Goal: Task Accomplishment & Management: Use online tool/utility

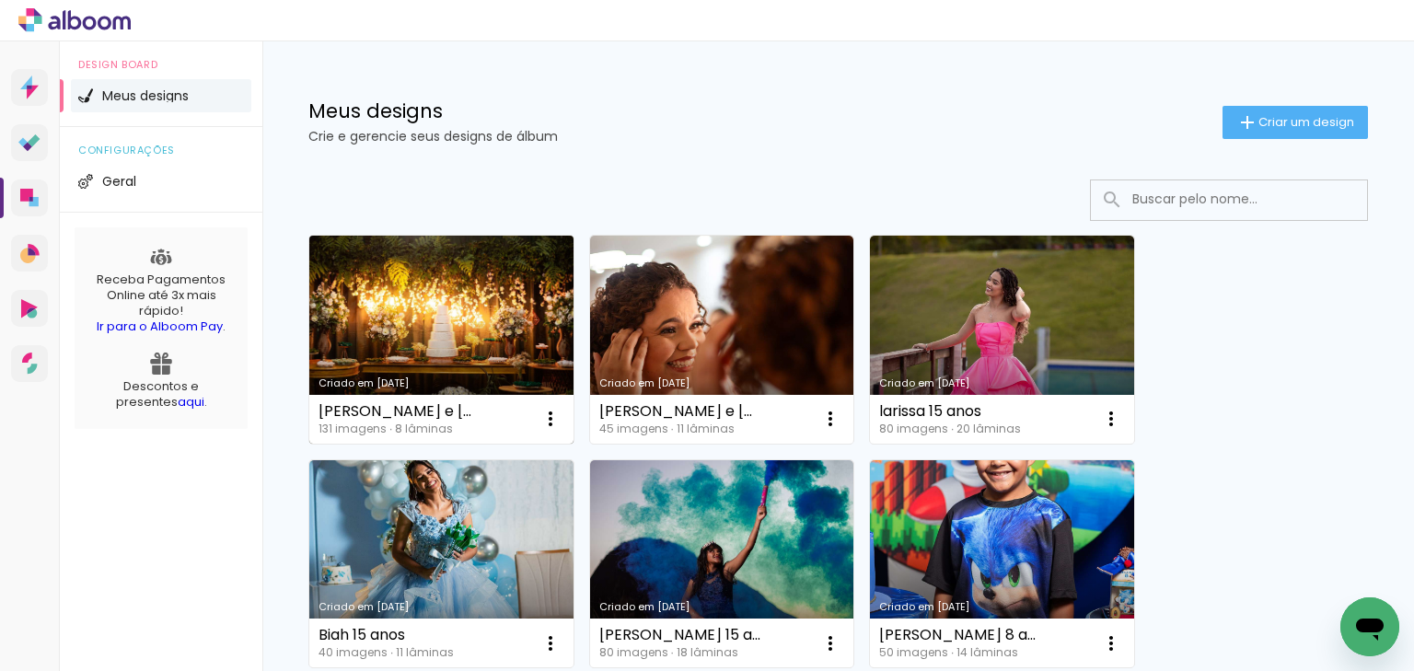
click at [434, 306] on link "Criado em [DATE]" at bounding box center [441, 340] width 264 height 208
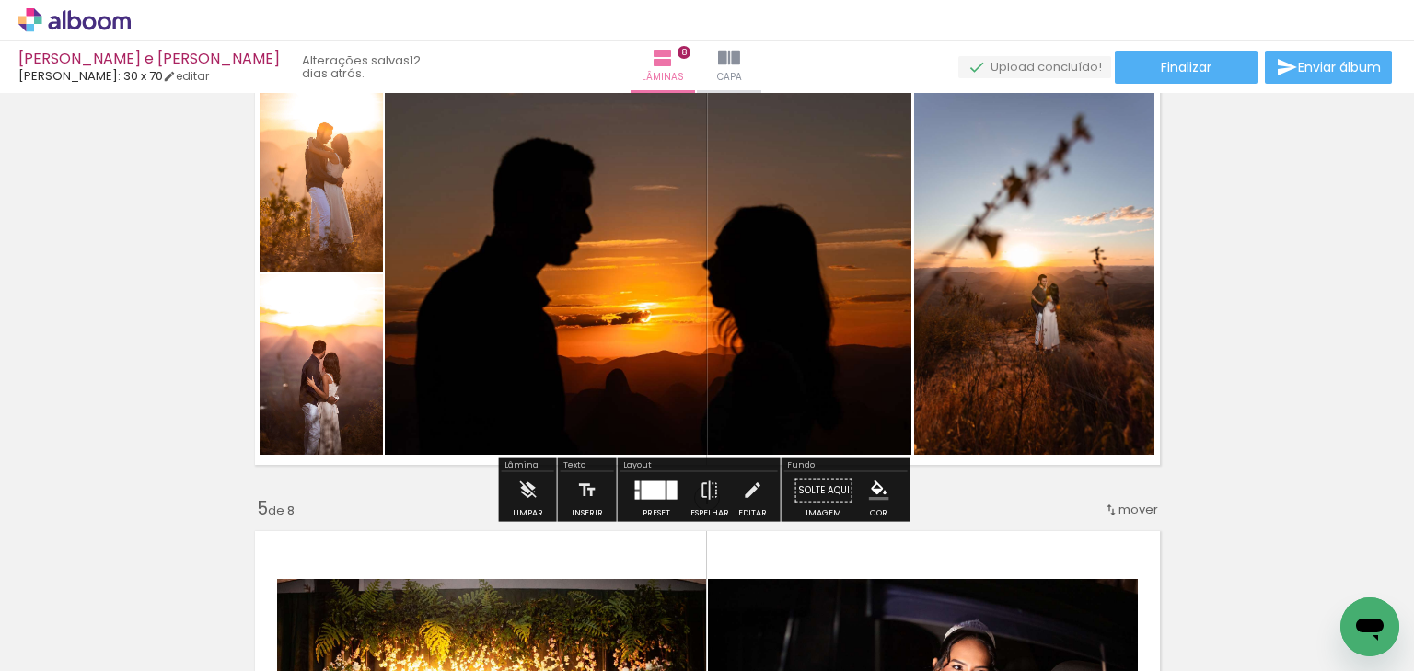
scroll to position [1399, 0]
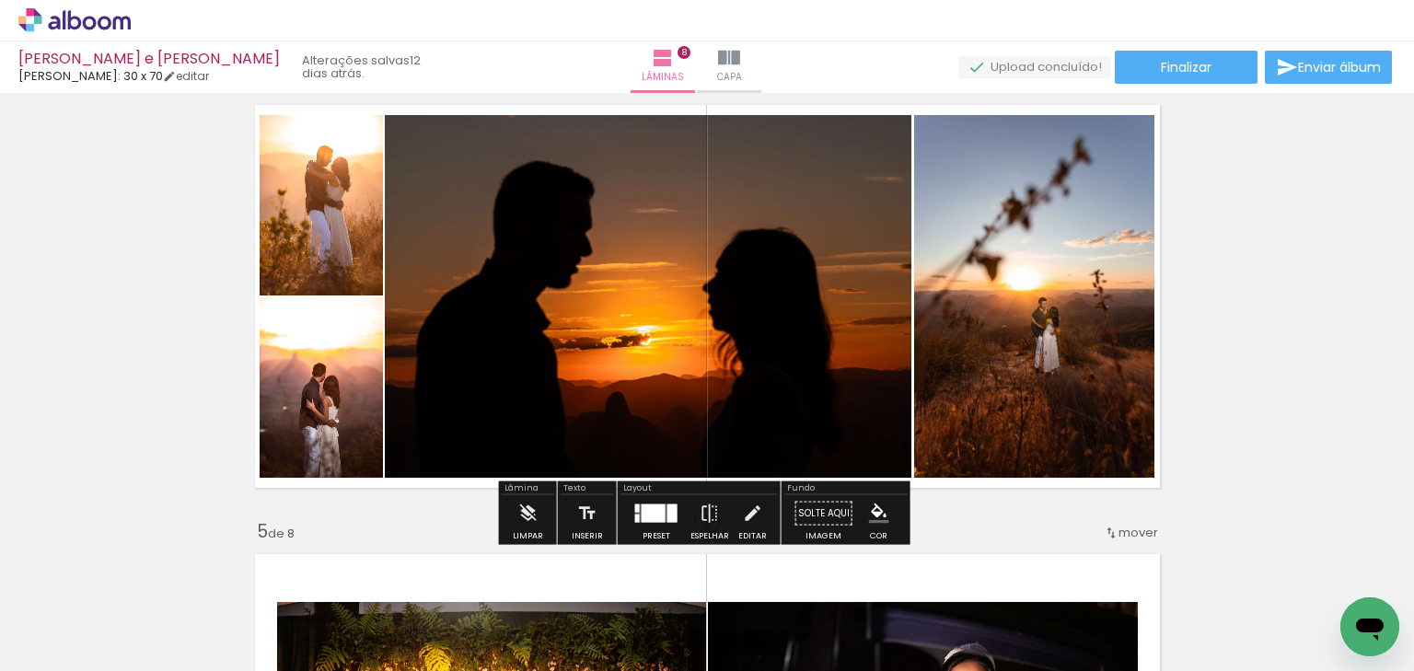
click at [681, 292] on quentale-photo at bounding box center [648, 296] width 526 height 363
click at [742, 517] on iron-icon at bounding box center [752, 513] width 20 height 37
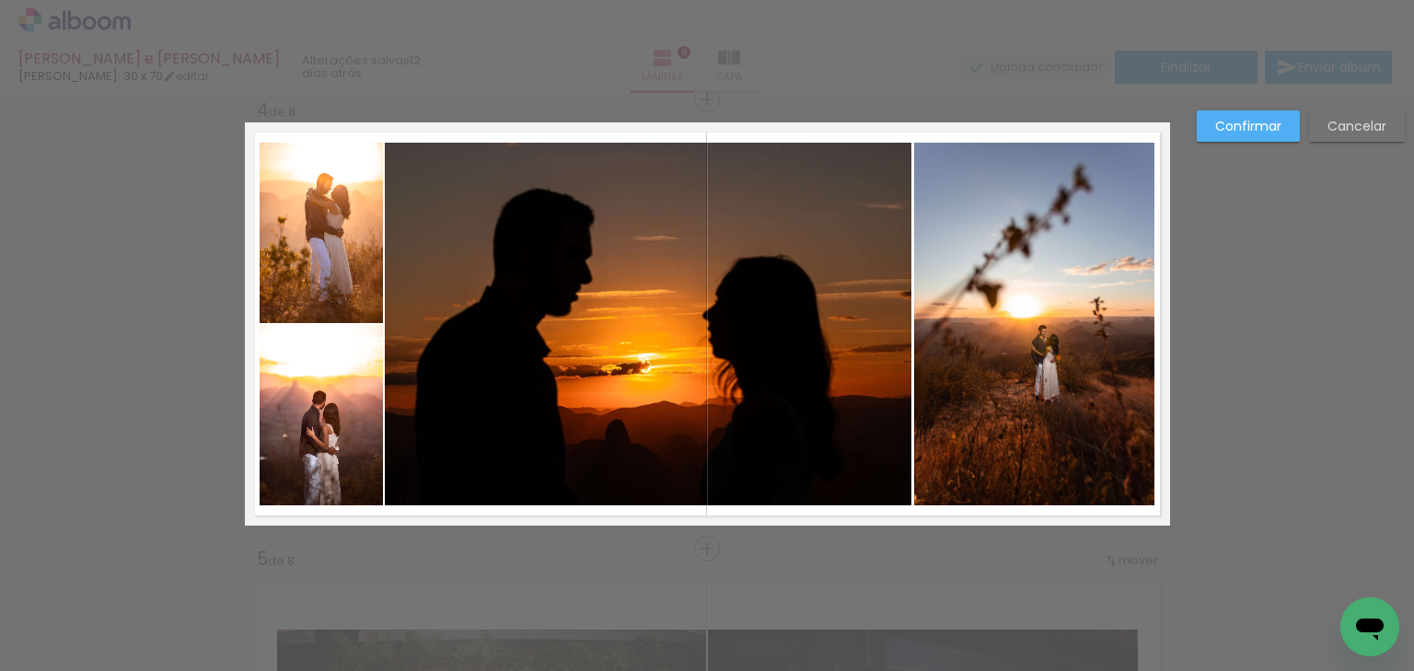
scroll to position [1370, 0]
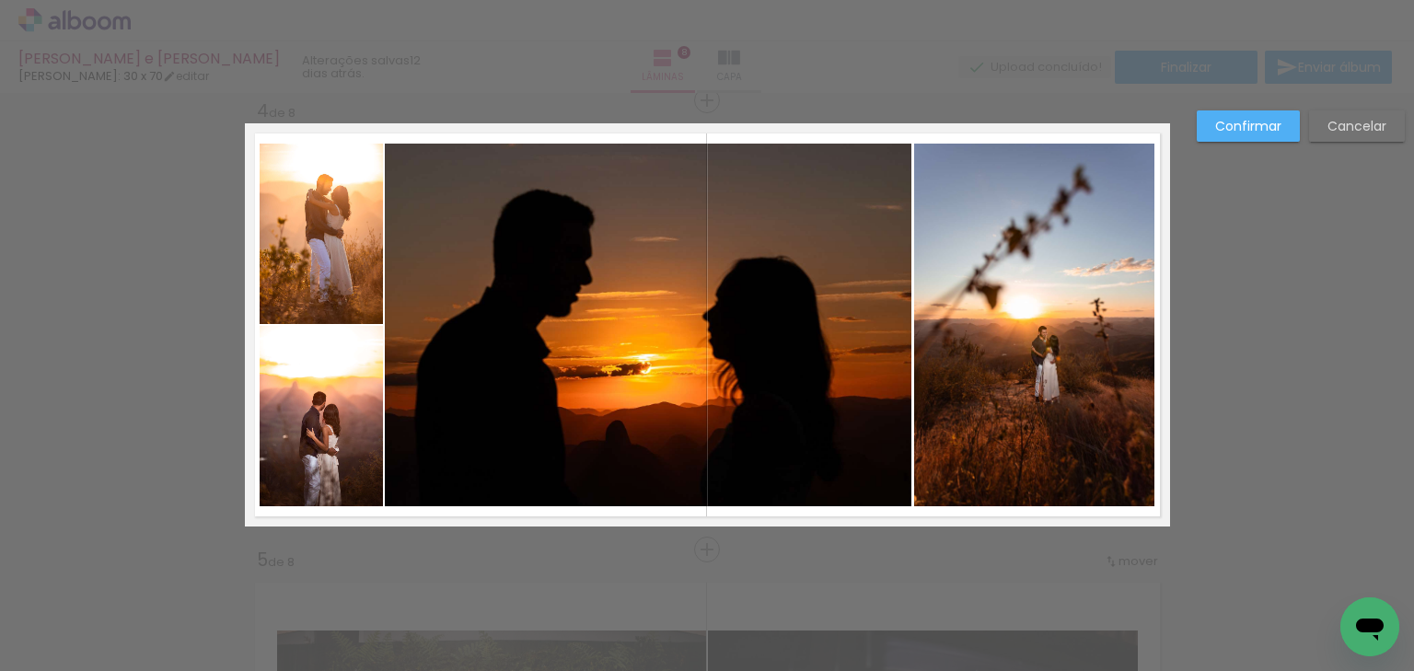
click at [708, 307] on quentale-photo at bounding box center [648, 325] width 526 height 363
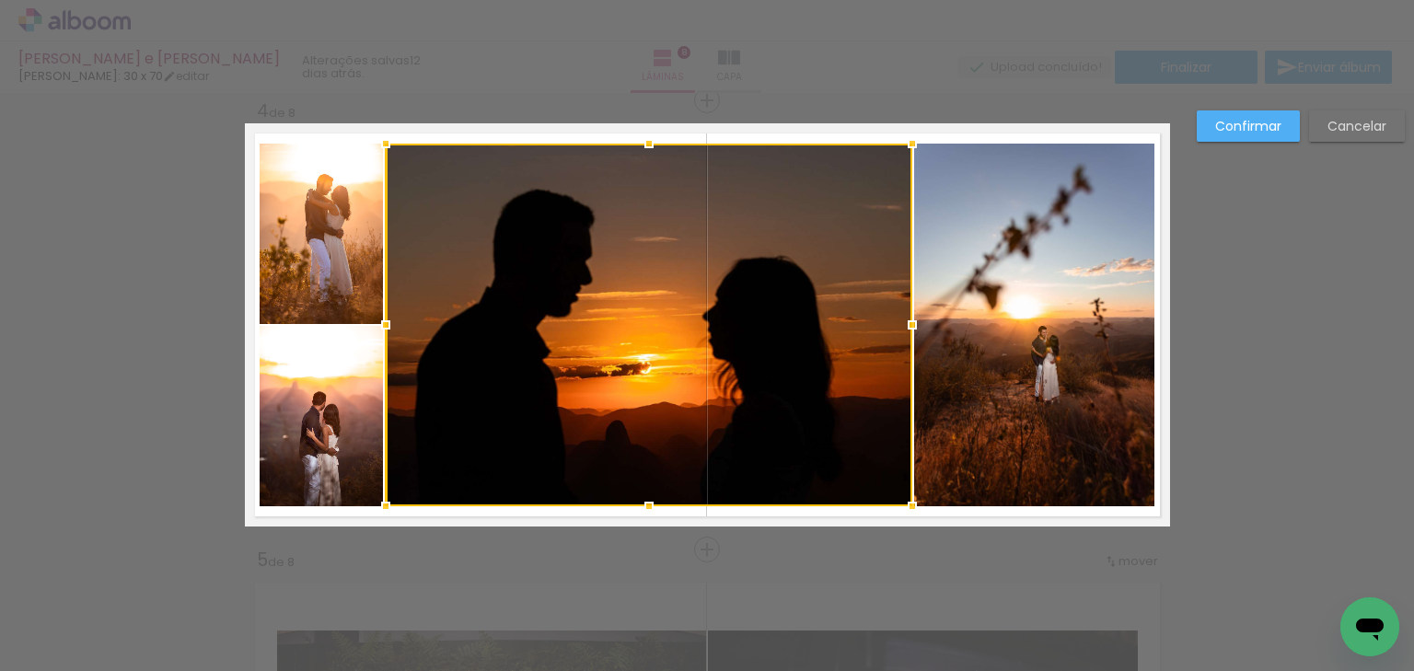
click at [763, 284] on div at bounding box center [649, 325] width 526 height 363
click at [630, 125] on div at bounding box center [648, 143] width 37 height 37
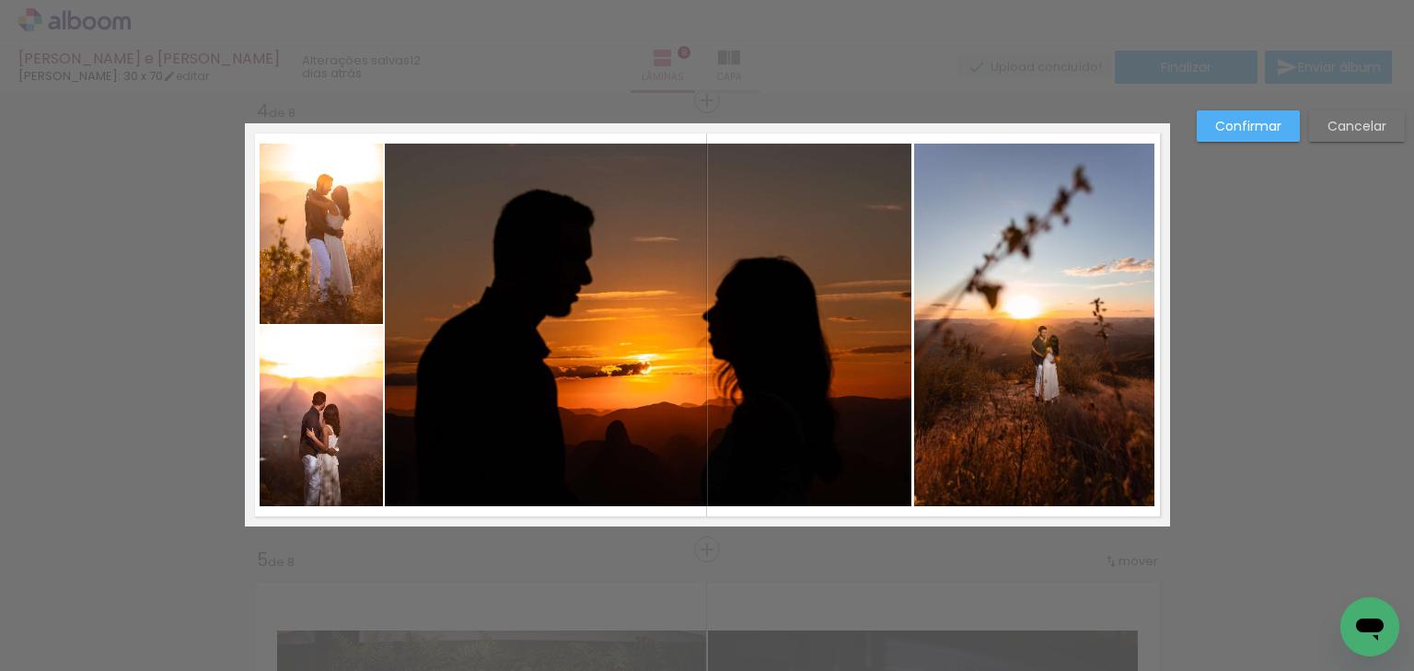
click at [1389, 123] on paper-button "Cancelar" at bounding box center [1357, 125] width 96 height 31
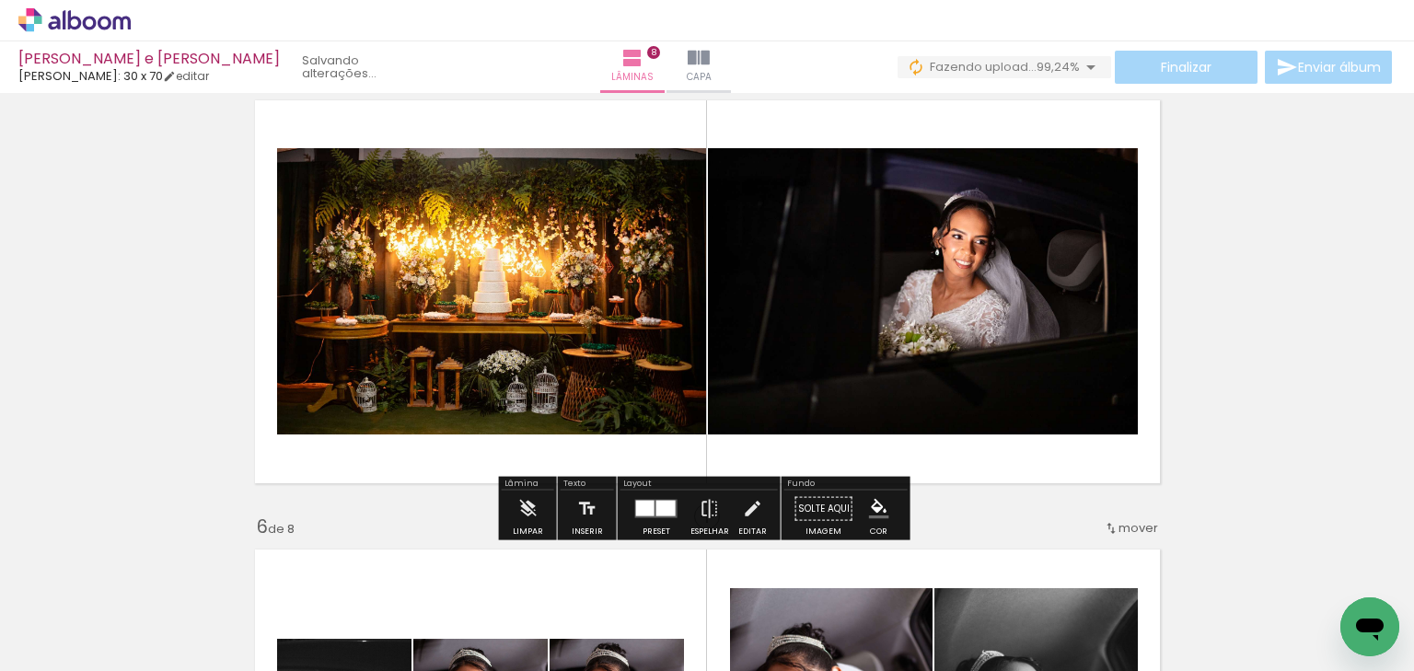
scroll to position [1886, 0]
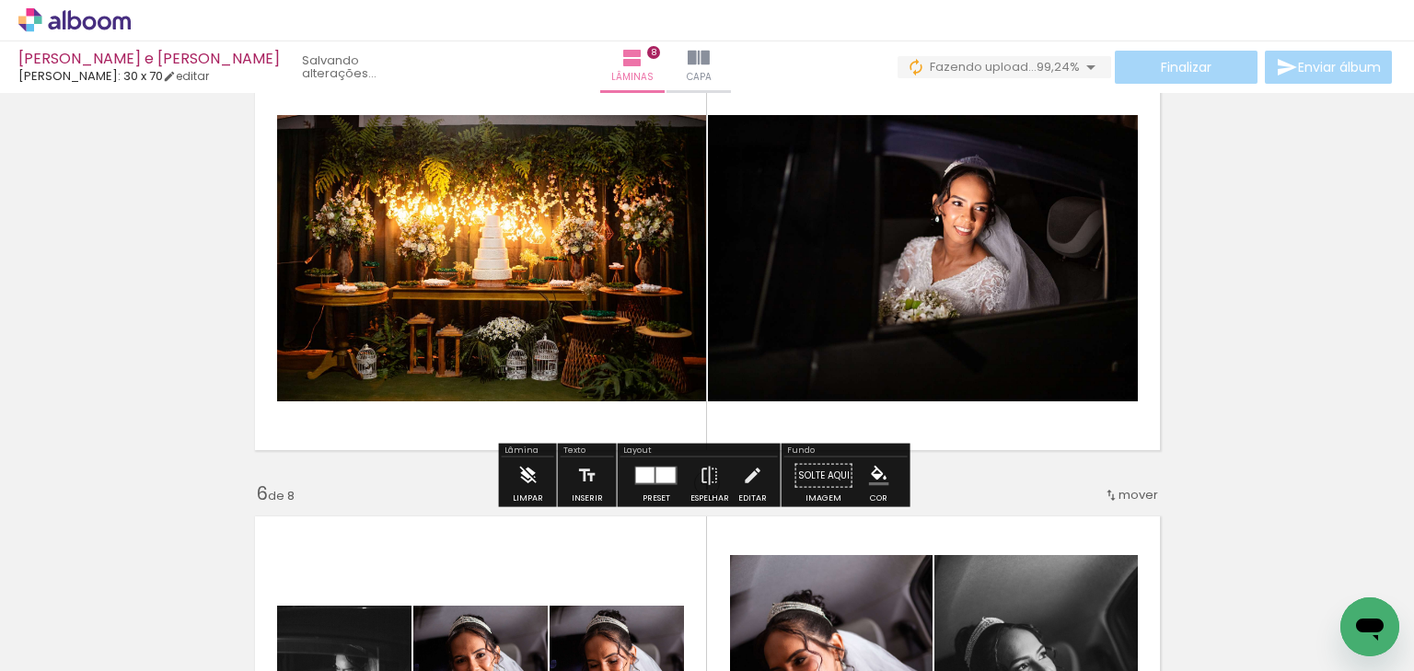
click at [520, 478] on iron-icon at bounding box center [527, 475] width 20 height 37
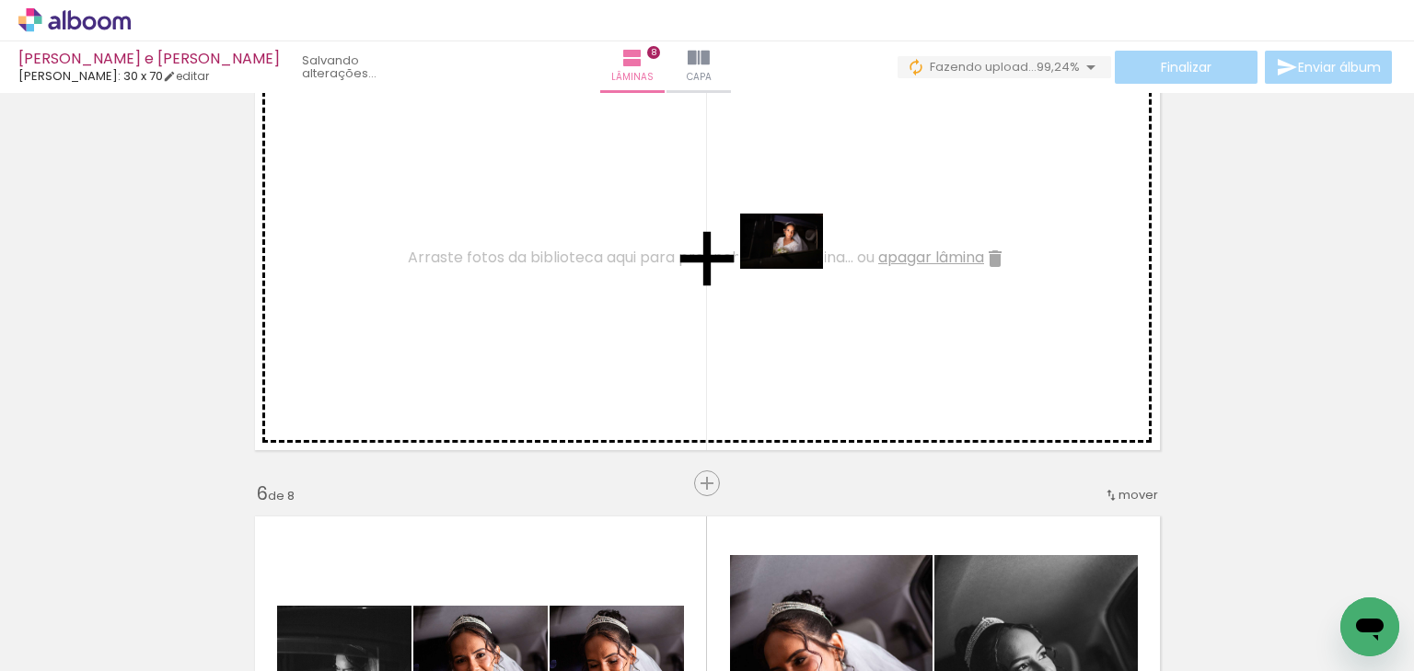
drag, startPoint x: 302, startPoint y: 616, endPoint x: 918, endPoint y: 288, distance: 697.5
click at [921, 286] on quentale-workspace at bounding box center [707, 335] width 1414 height 671
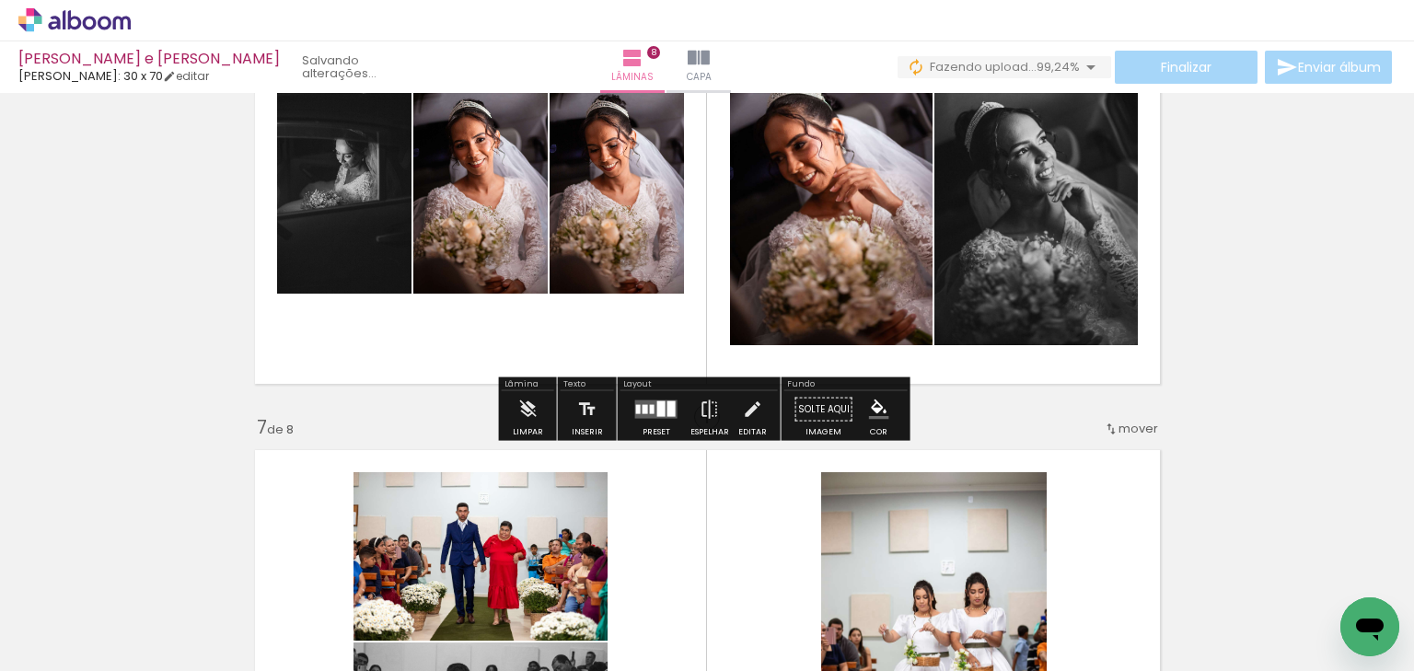
scroll to position [2328, 0]
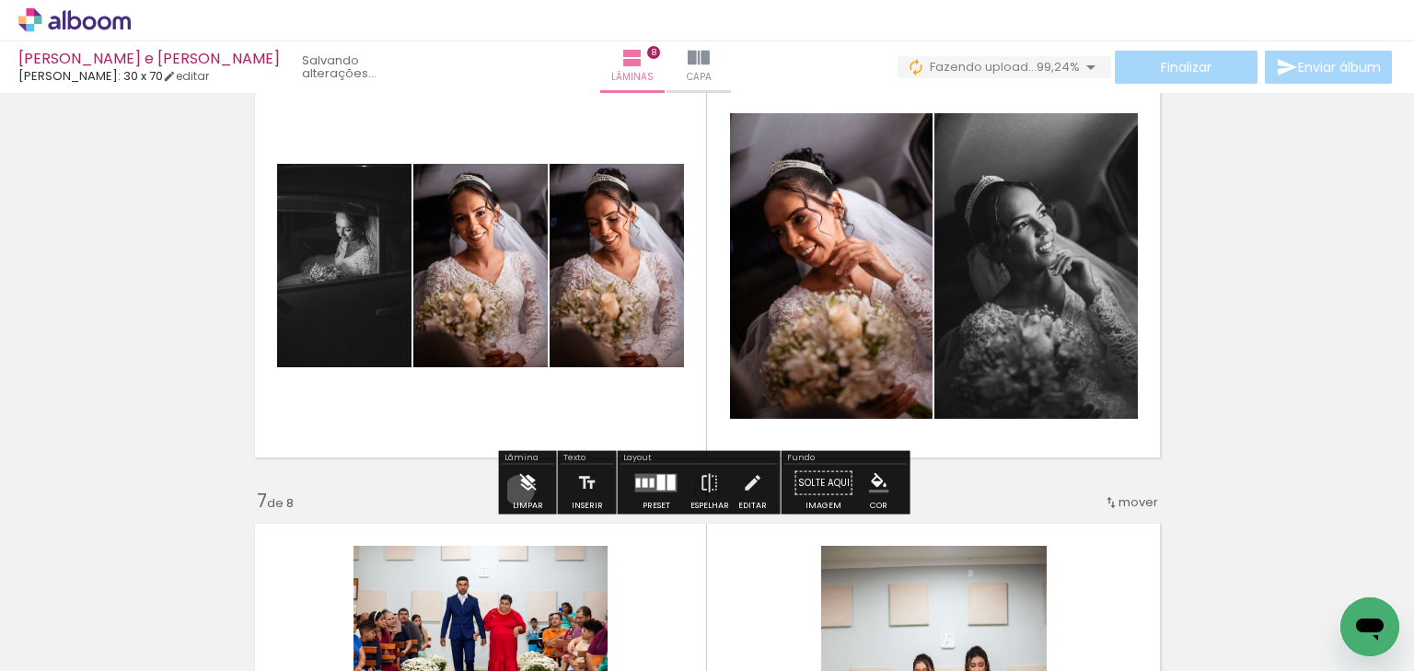
click at [519, 490] on iron-icon at bounding box center [527, 483] width 20 height 37
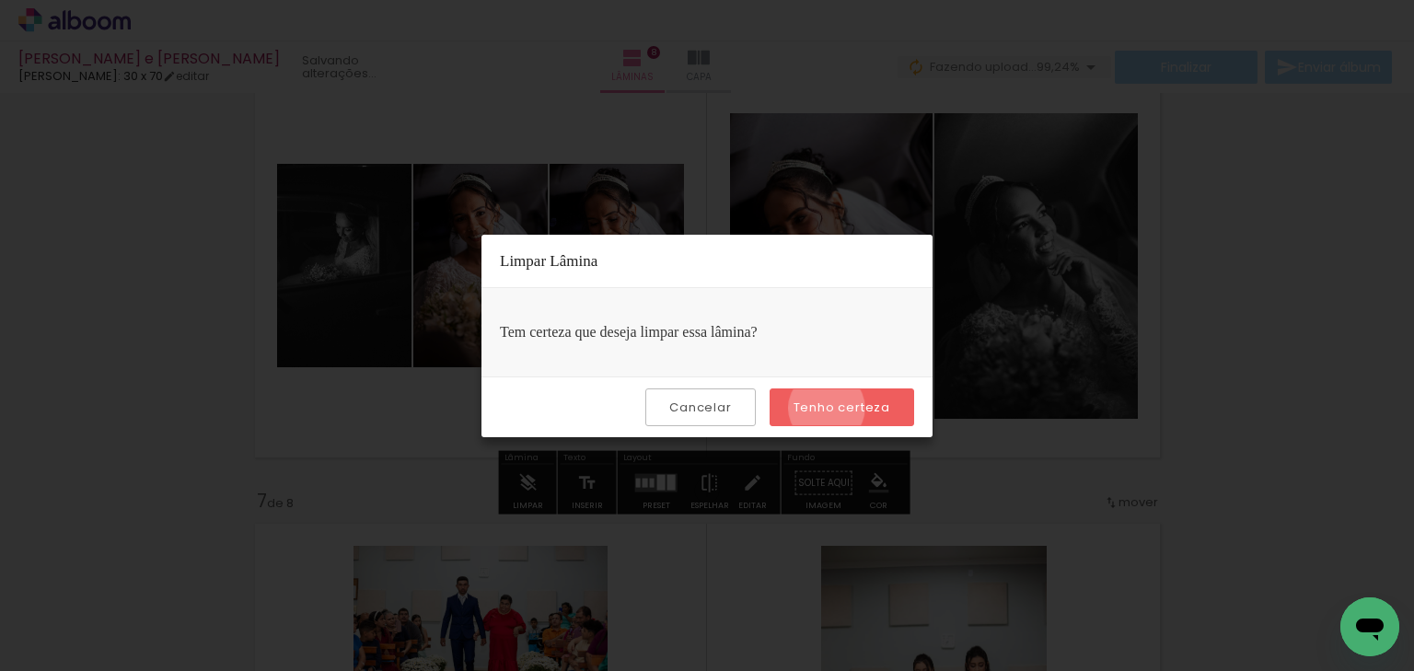
click at [0, 0] on slot "Tenho certeza" at bounding box center [0, 0] width 0 height 0
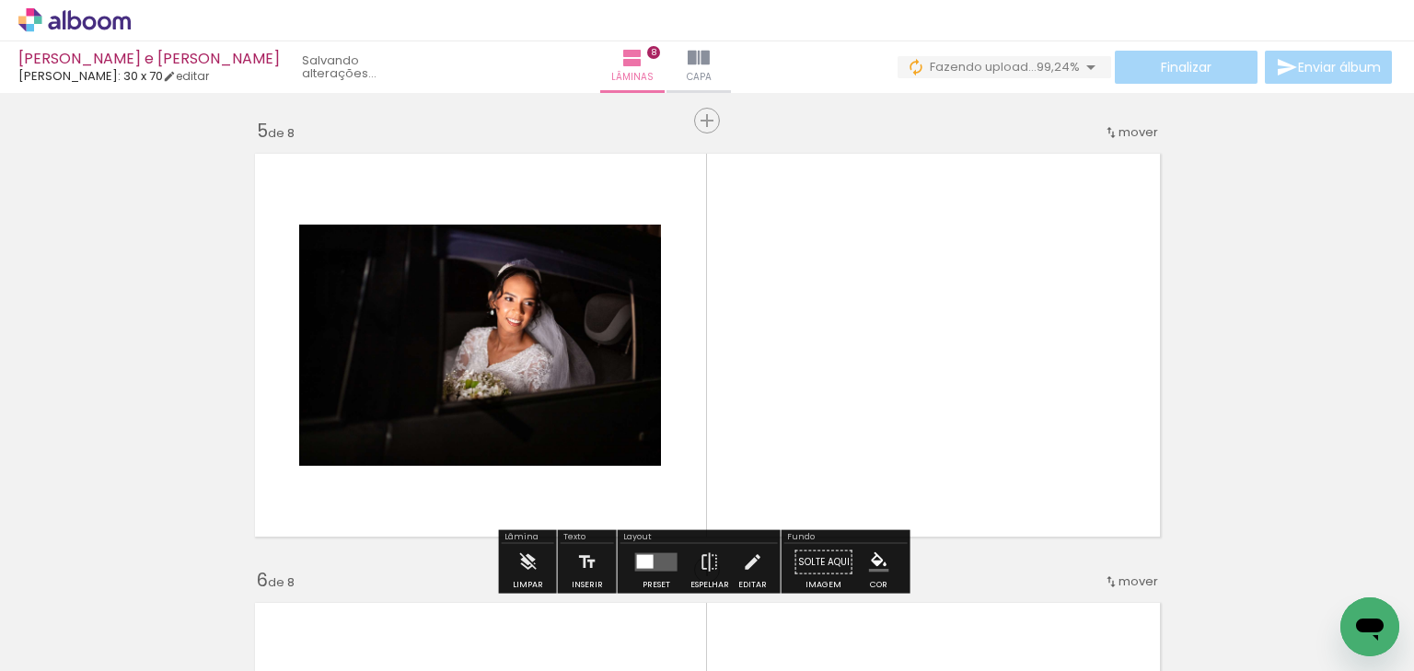
scroll to position [1812, 0]
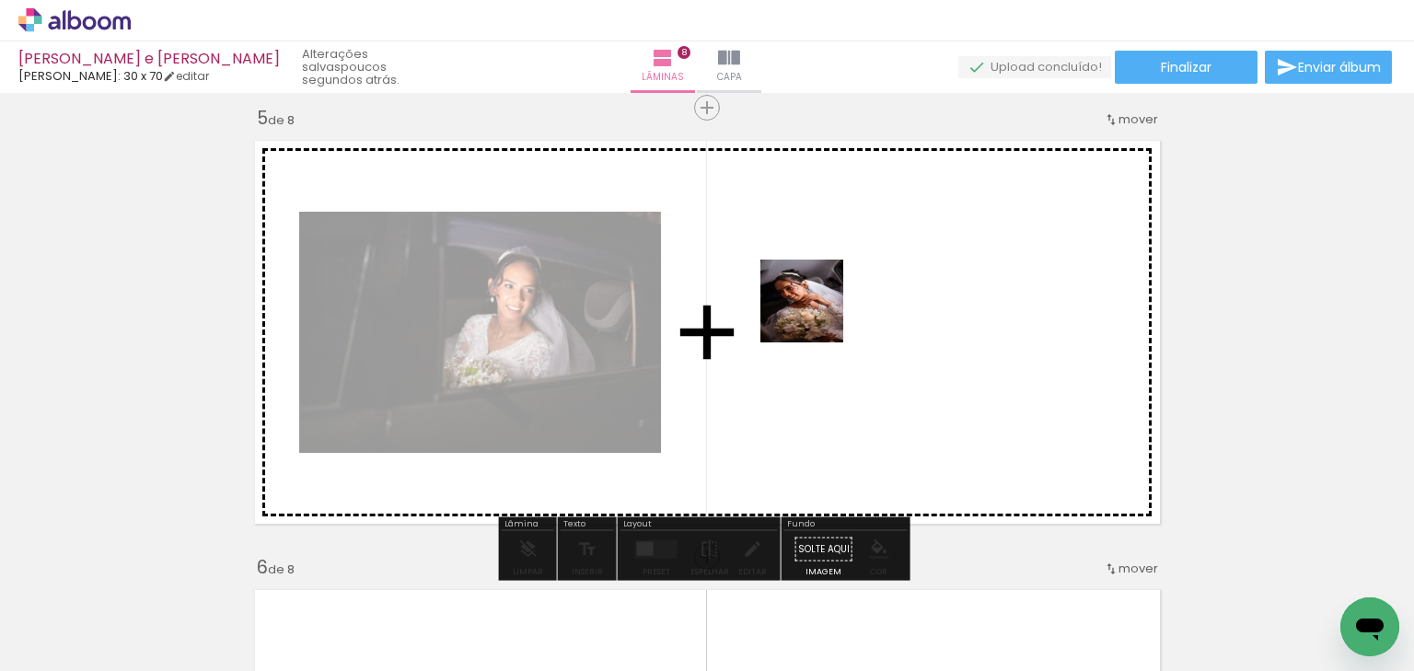
drag, startPoint x: 688, startPoint y: 628, endPoint x: 727, endPoint y: 453, distance: 179.1
click at [857, 225] on quentale-workspace at bounding box center [707, 335] width 1414 height 671
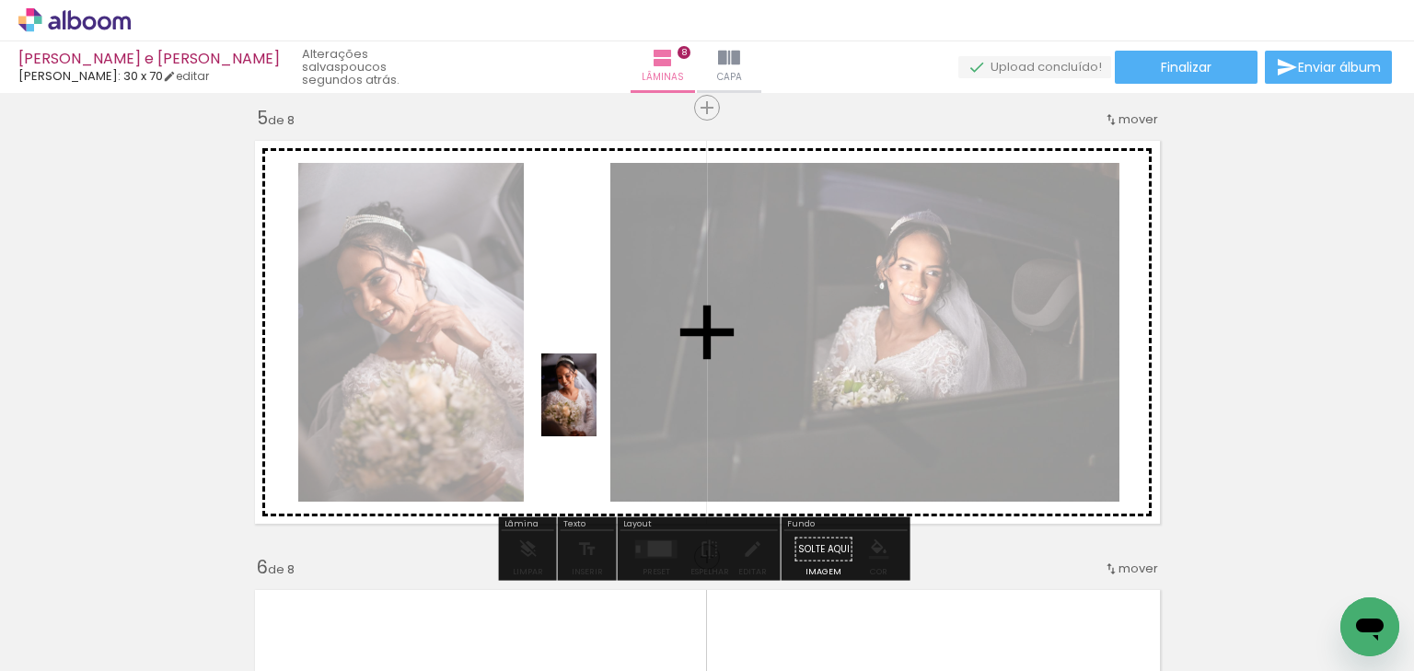
drag, startPoint x: 603, startPoint y: 626, endPoint x: 596, endPoint y: 409, distance: 217.3
click at [596, 409] on quentale-workspace at bounding box center [707, 335] width 1414 height 671
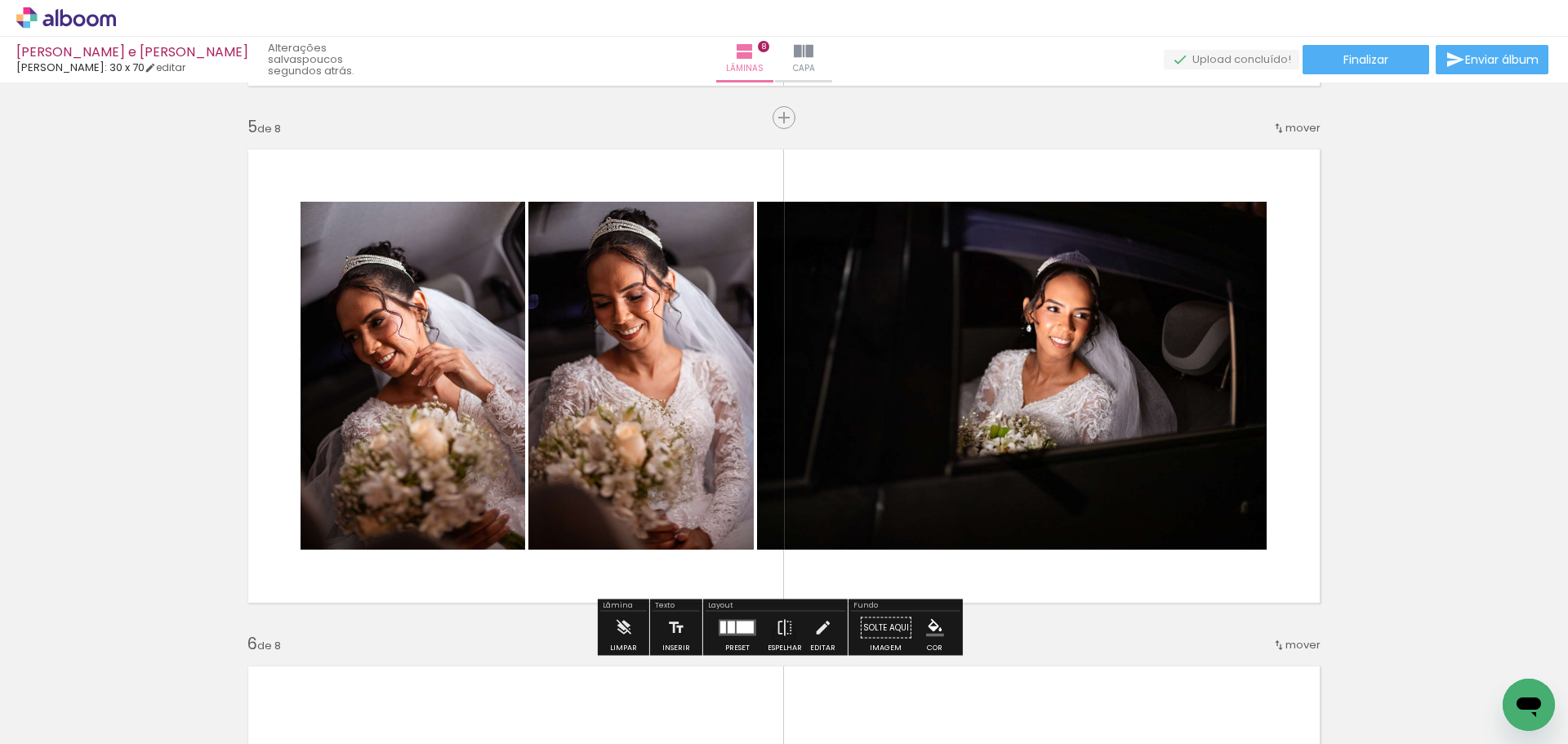
scroll to position [2086, 0]
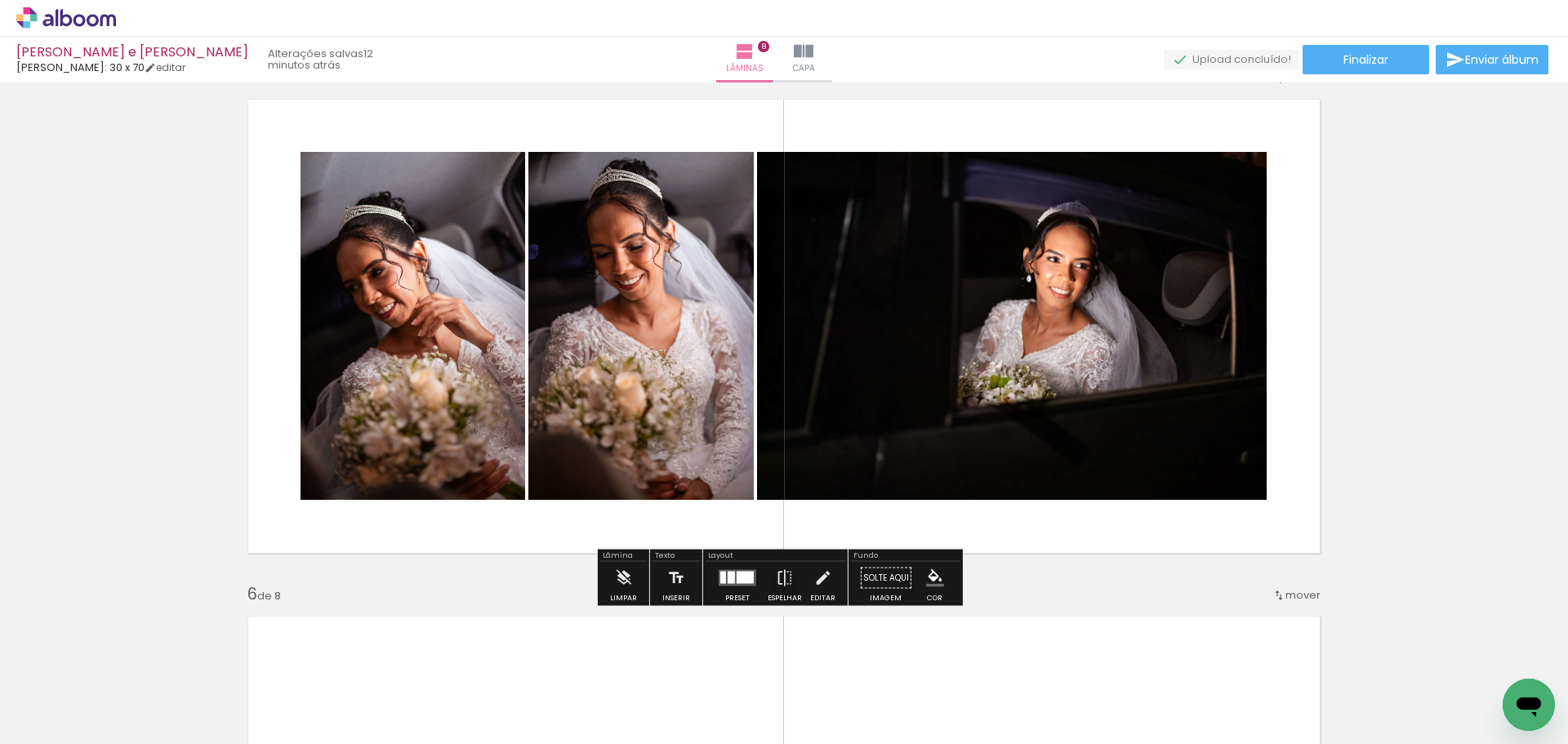
scroll to position [2086, 0]
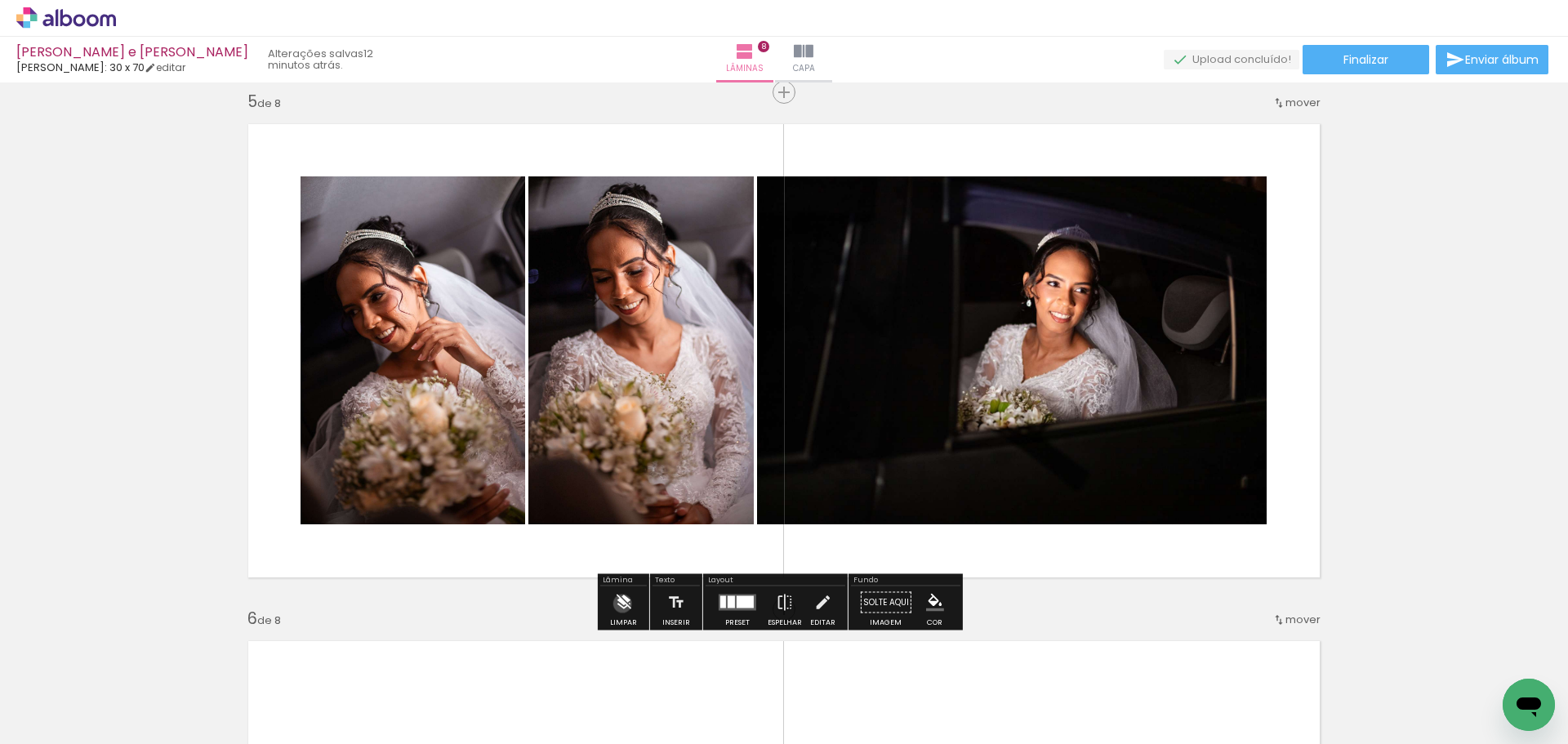
click at [622, 604] on iron-icon at bounding box center [623, 603] width 18 height 33
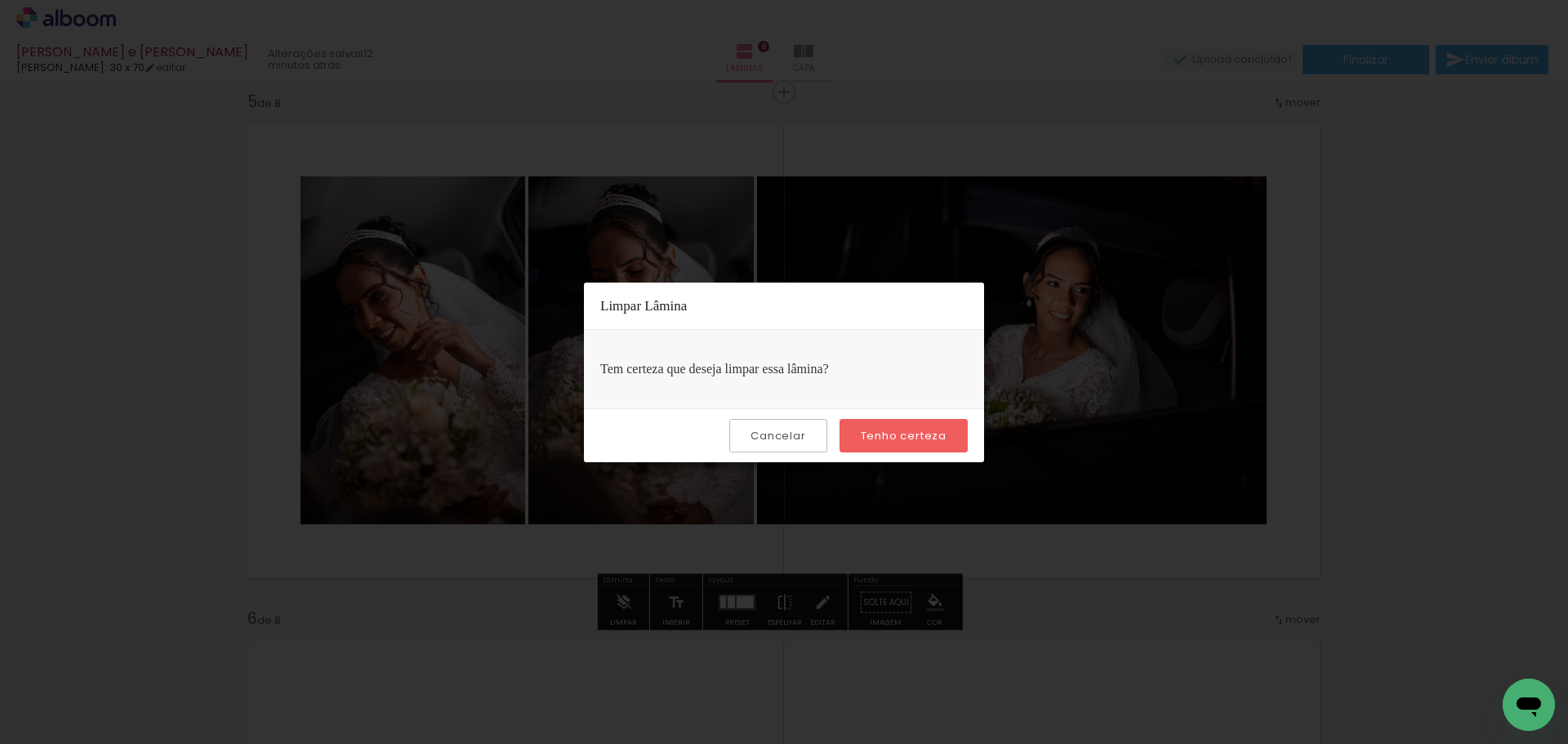
click at [0, 0] on slot "Tenho certeza" at bounding box center [0, 0] width 0 height 0
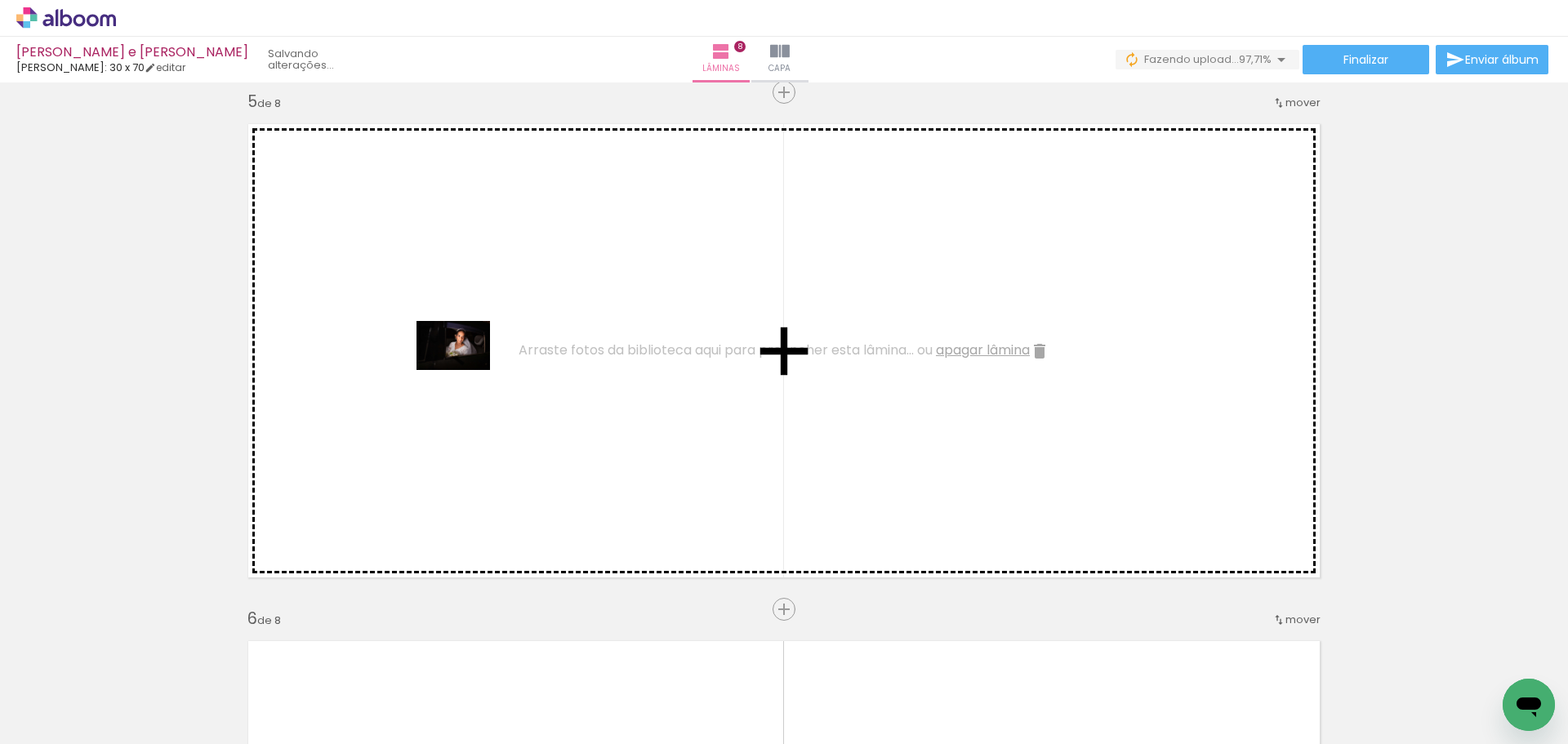
drag, startPoint x: 287, startPoint y: 695, endPoint x: 466, endPoint y: 370, distance: 371.0
click at [466, 370] on quentale-workspace at bounding box center [784, 372] width 1568 height 744
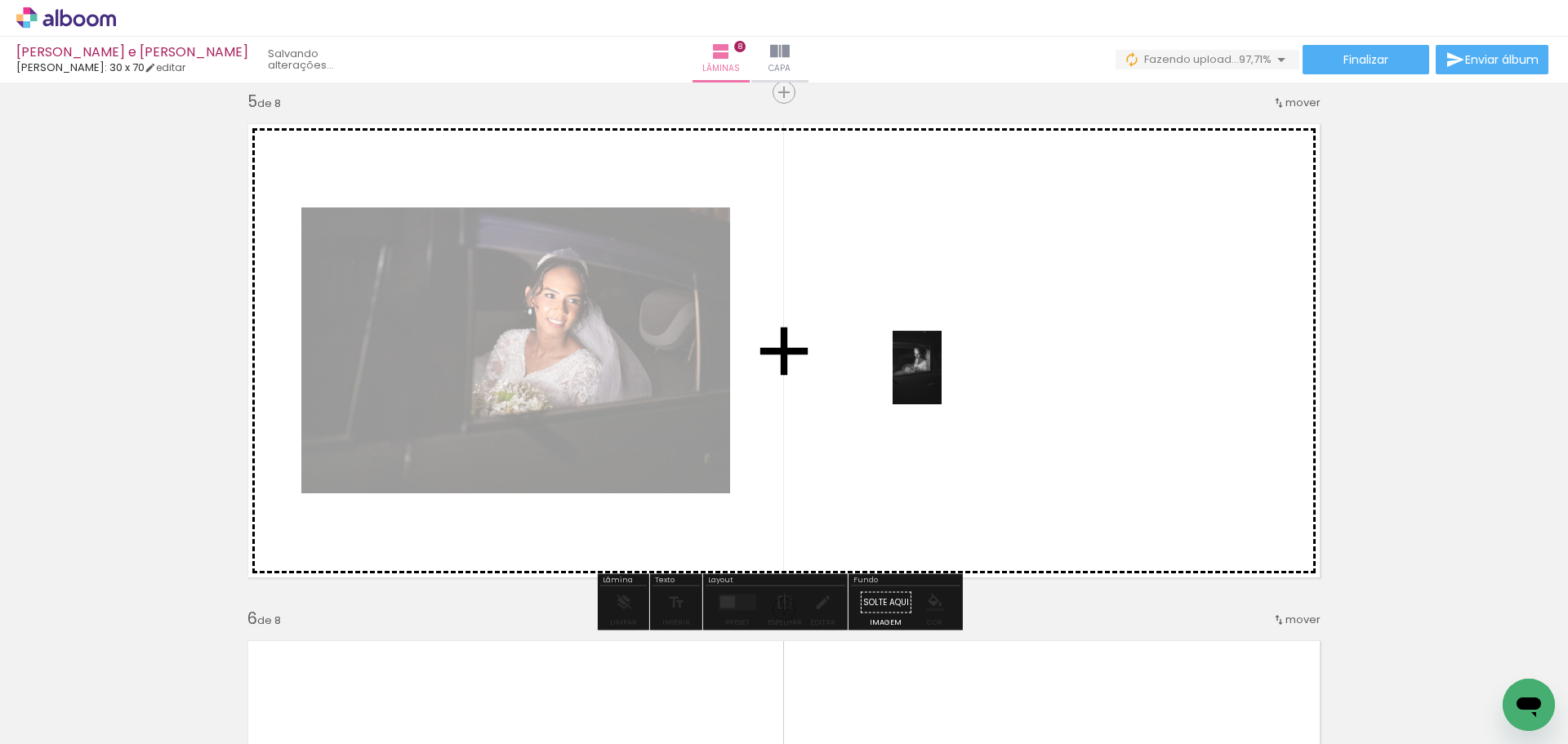
drag, startPoint x: 346, startPoint y: 694, endPoint x: 942, endPoint y: 380, distance: 673.7
click at [942, 380] on quentale-workspace at bounding box center [784, 372] width 1568 height 744
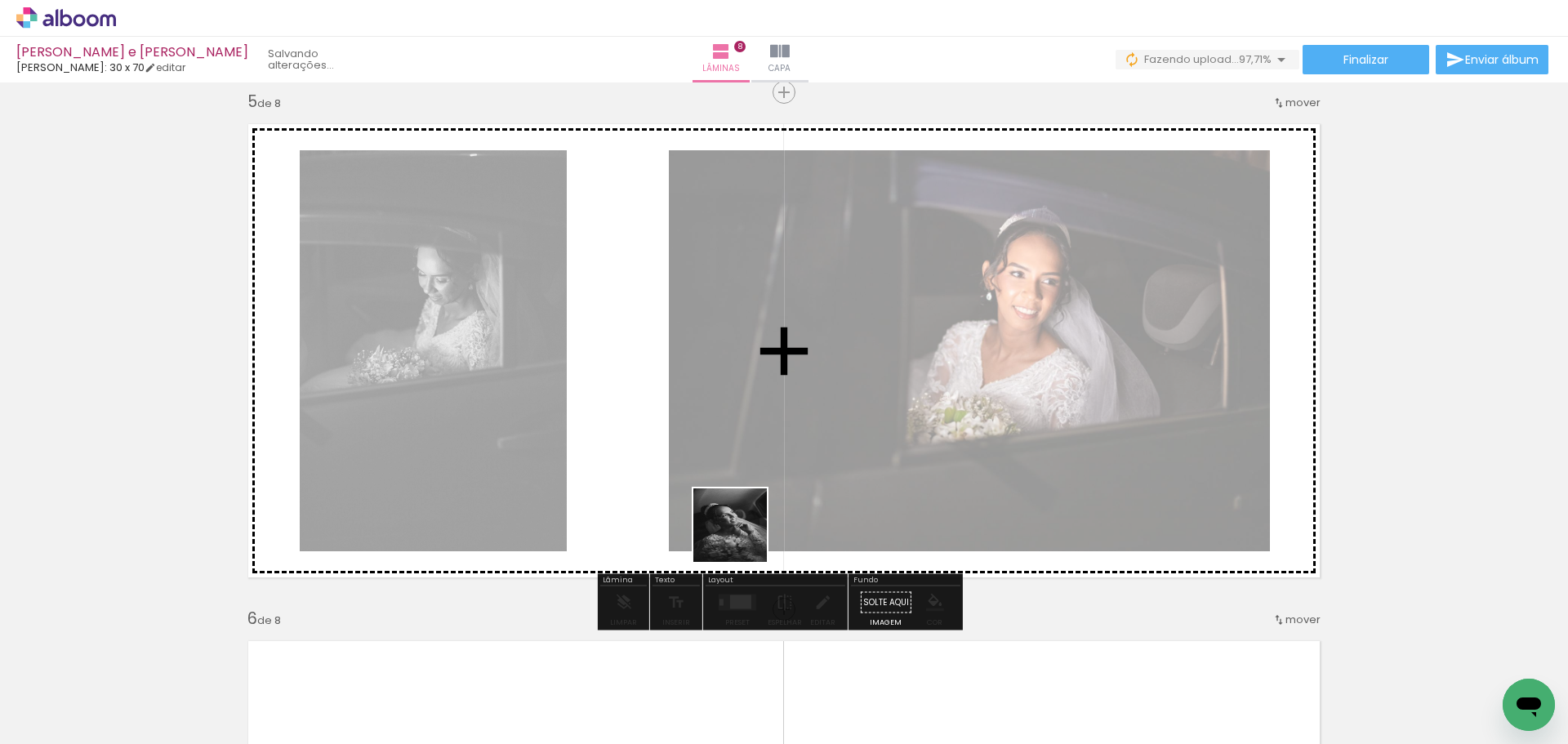
drag, startPoint x: 743, startPoint y: 538, endPoint x: 682, endPoint y: 408, distance: 143.6
click at [682, 408] on quentale-workspace at bounding box center [784, 372] width 1568 height 744
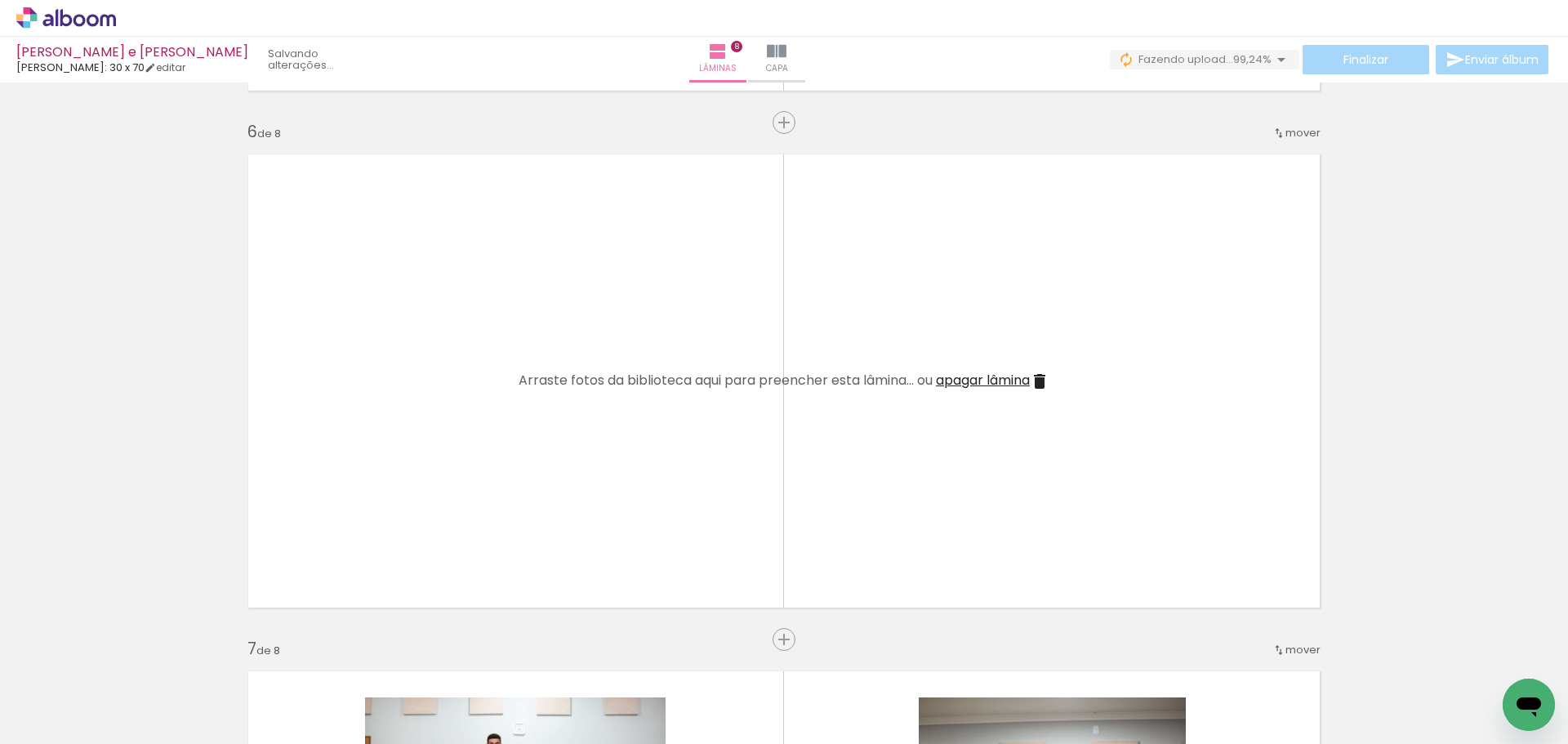
scroll to position [2576, 0]
drag, startPoint x: 437, startPoint y: 694, endPoint x: 548, endPoint y: 714, distance: 112.8
click at [443, 487] on quentale-workspace at bounding box center [784, 372] width 1568 height 744
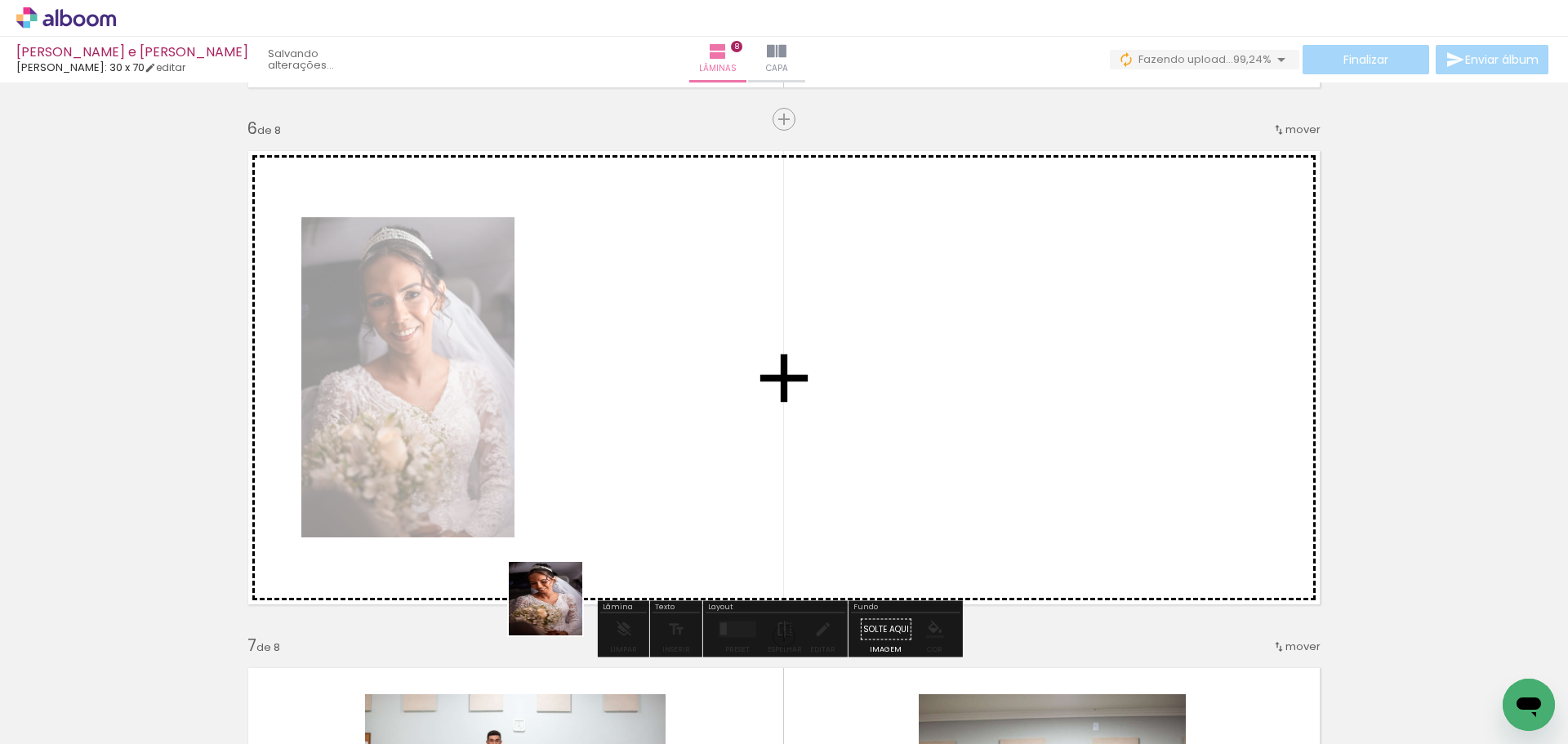
drag, startPoint x: 538, startPoint y: 701, endPoint x: 603, endPoint y: 566, distance: 149.8
click at [584, 487] on quentale-workspace at bounding box center [784, 372] width 1568 height 744
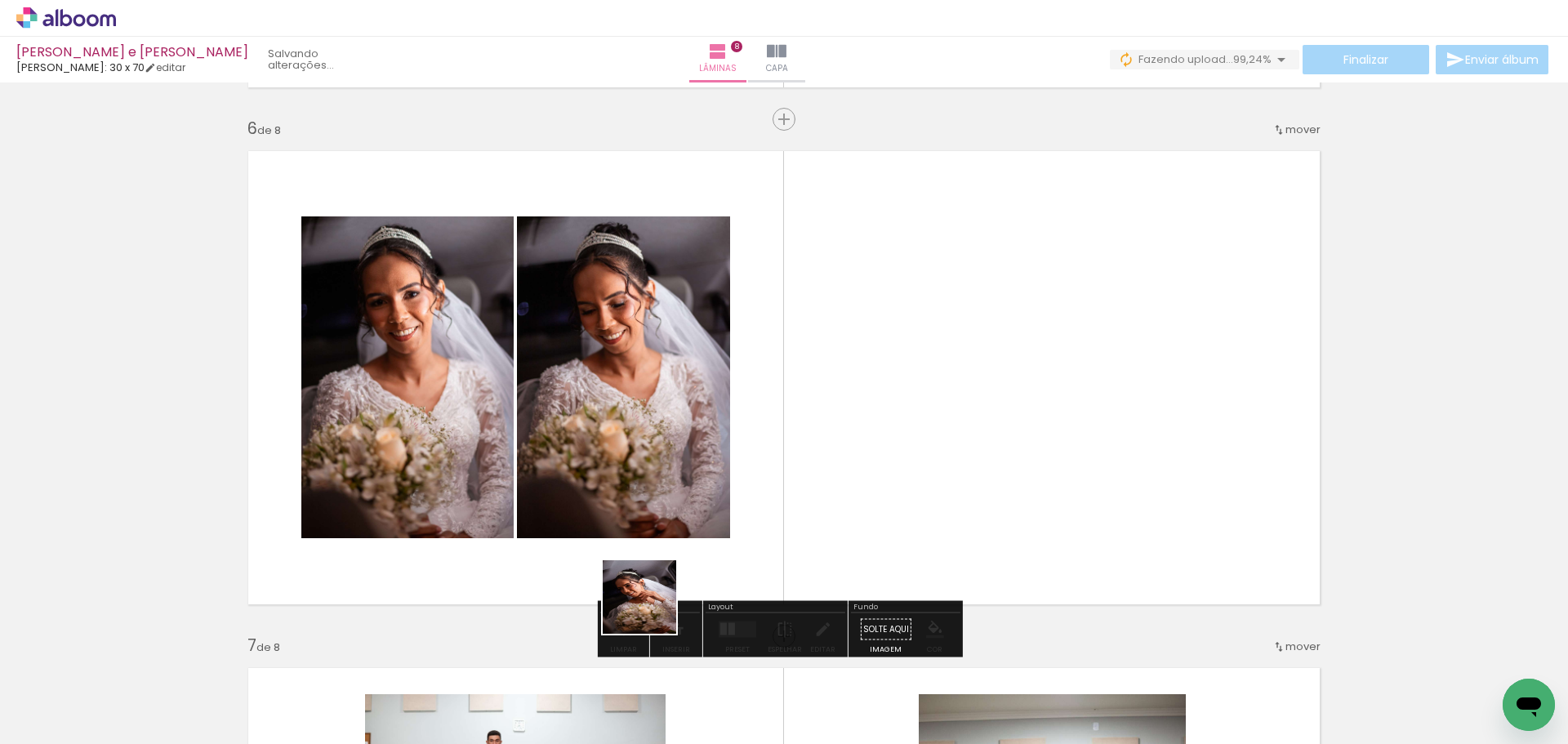
drag, startPoint x: 628, startPoint y: 696, endPoint x: 719, endPoint y: 459, distance: 253.9
click at [719, 460] on quentale-workspace at bounding box center [784, 372] width 1568 height 744
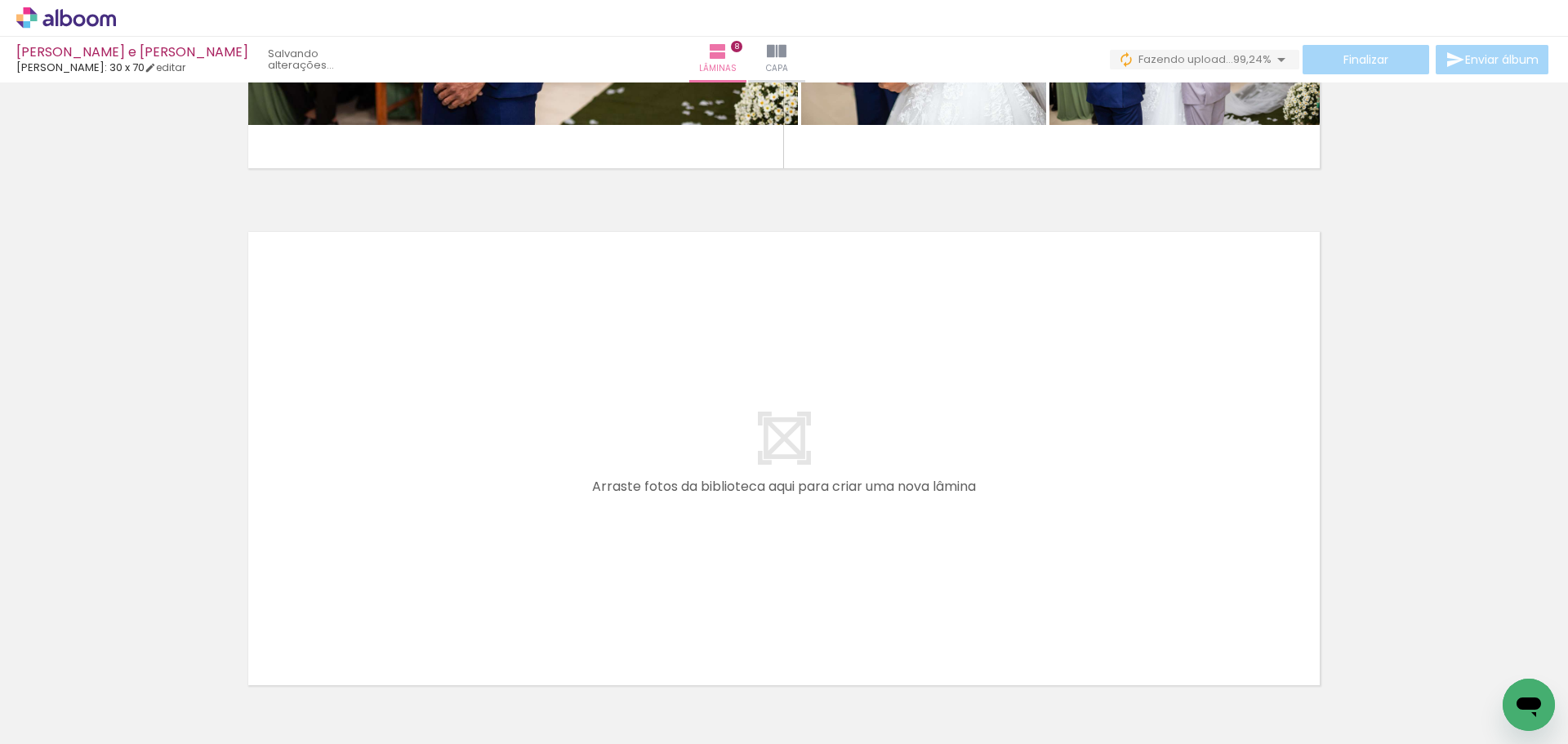
scroll to position [0, 1020]
drag, startPoint x: 429, startPoint y: 713, endPoint x: 430, endPoint y: 485, distance: 228.0
click at [430, 485] on quentale-workspace at bounding box center [784, 372] width 1568 height 744
